Goal: Navigation & Orientation: Find specific page/section

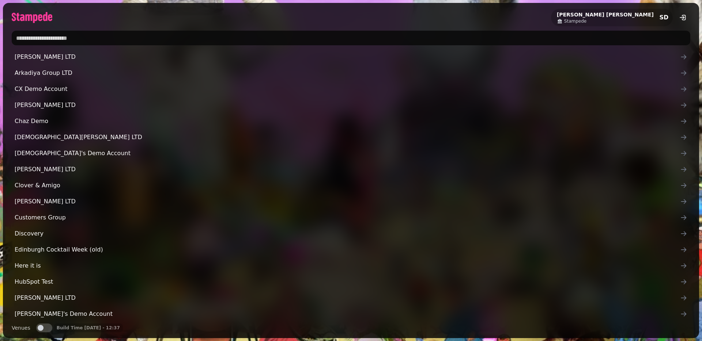
click at [123, 41] on input "text" at bounding box center [351, 38] width 678 height 15
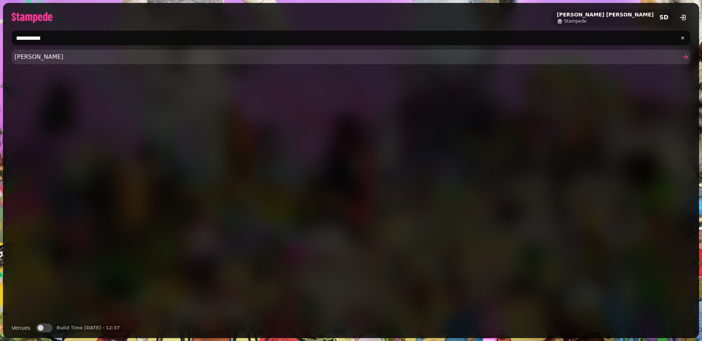
type input "**********"
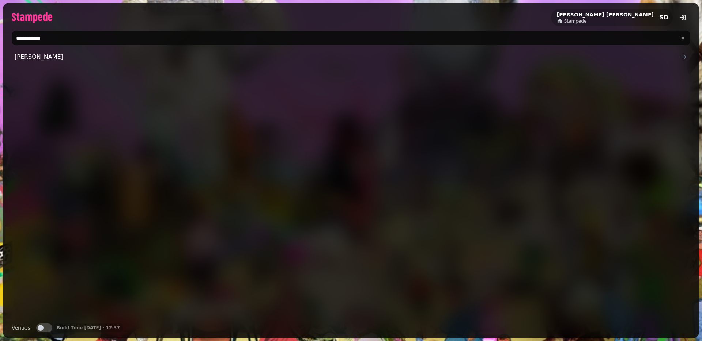
click at [108, 57] on span "Stephen Demo" at bounding box center [347, 57] width 665 height 9
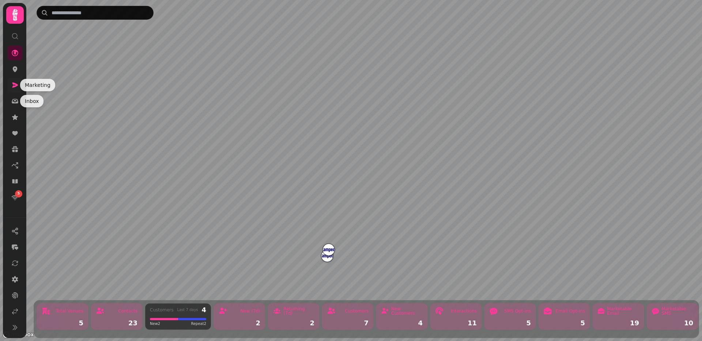
click at [14, 79] on link at bounding box center [15, 85] width 15 height 15
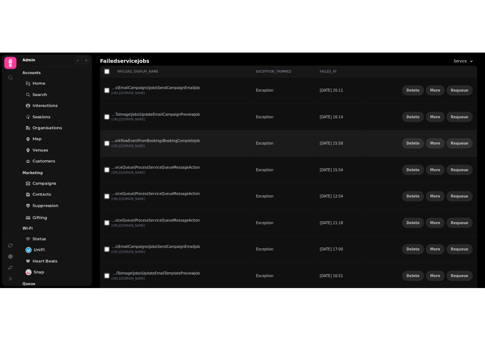
scroll to position [3, 0]
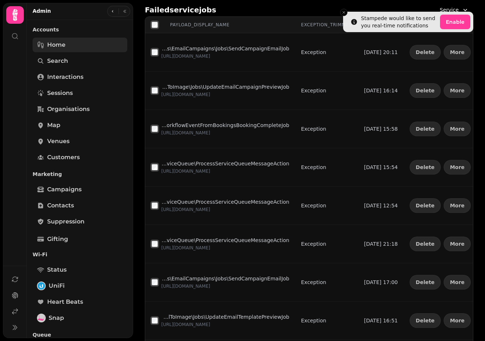
click at [62, 45] on span "Home" at bounding box center [56, 45] width 18 height 9
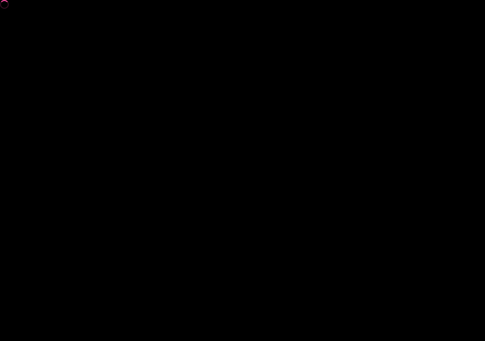
click at [358, 124] on div at bounding box center [242, 170] width 485 height 341
click at [414, 206] on div at bounding box center [242, 170] width 485 height 341
click at [327, 114] on div at bounding box center [242, 170] width 485 height 341
